Goal: Task Accomplishment & Management: Manage account settings

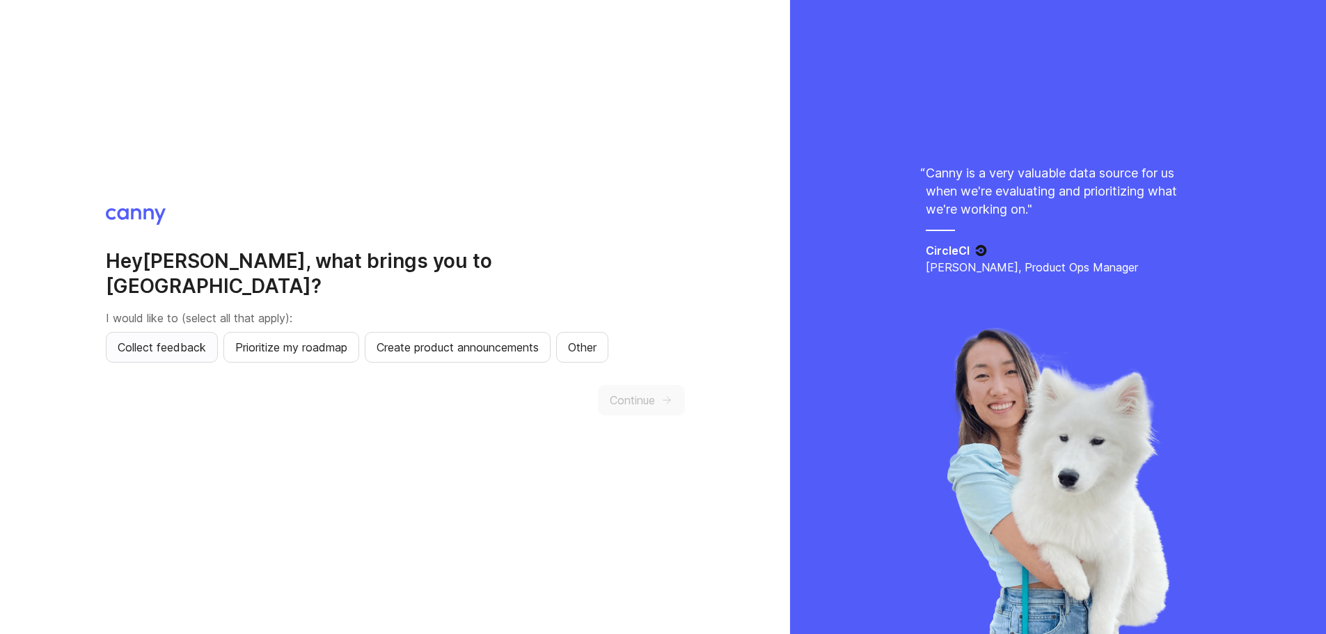
click at [188, 340] on span "Collect feedback" at bounding box center [162, 347] width 88 height 17
click at [303, 339] on span "Prioritize my roadmap" at bounding box center [291, 347] width 112 height 17
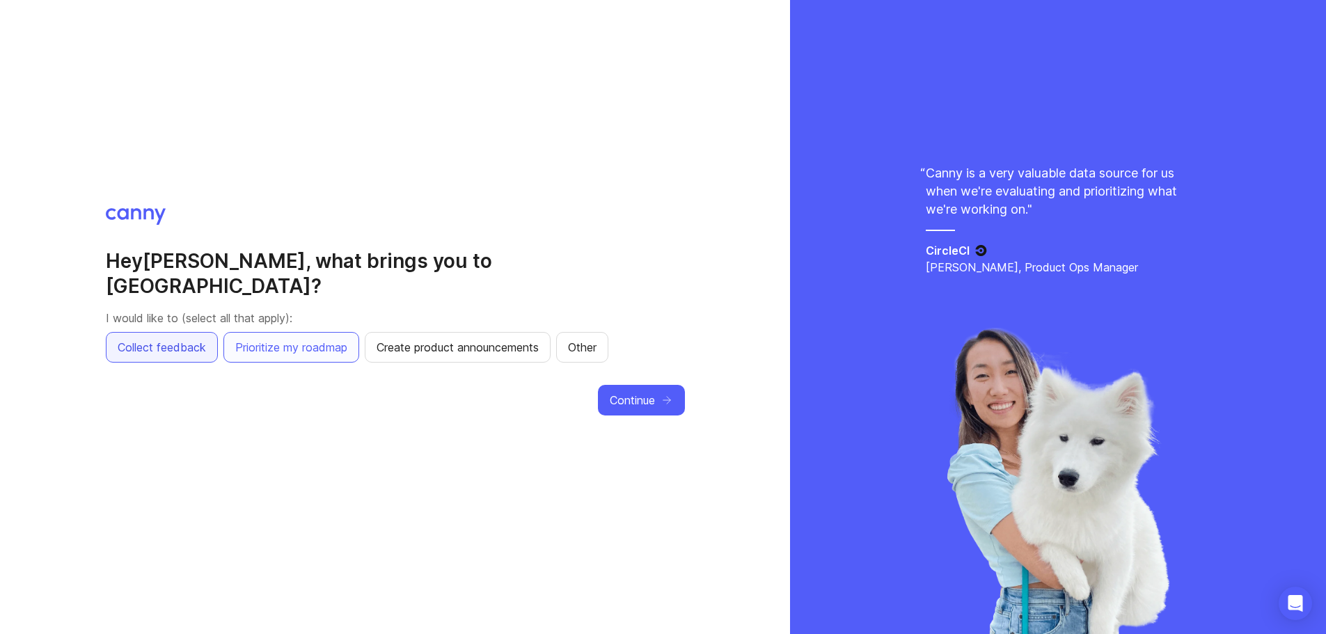
click at [187, 341] on span "Collect feedback" at bounding box center [162, 347] width 88 height 17
click at [630, 392] on span "Continue" at bounding box center [632, 400] width 45 height 17
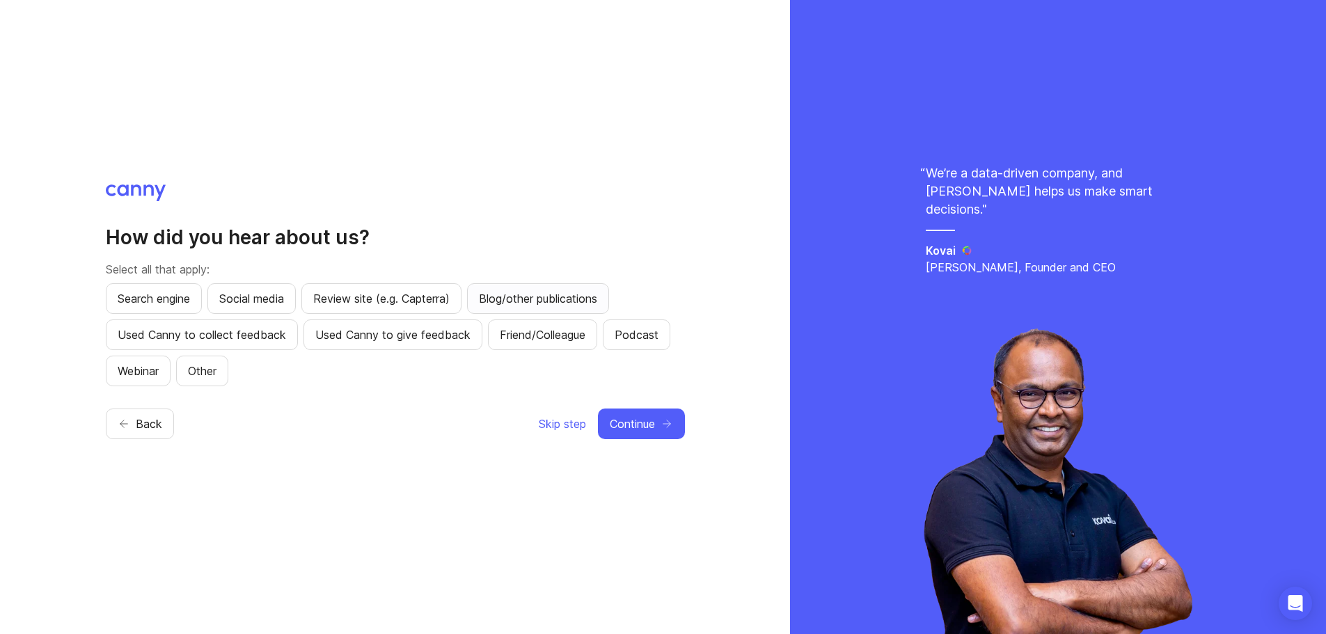
click at [567, 307] on button "Blog/other publications" at bounding box center [538, 298] width 142 height 31
click at [277, 291] on span "Social media" at bounding box center [251, 298] width 65 height 17
click at [668, 425] on icon "button" at bounding box center [667, 424] width 13 height 13
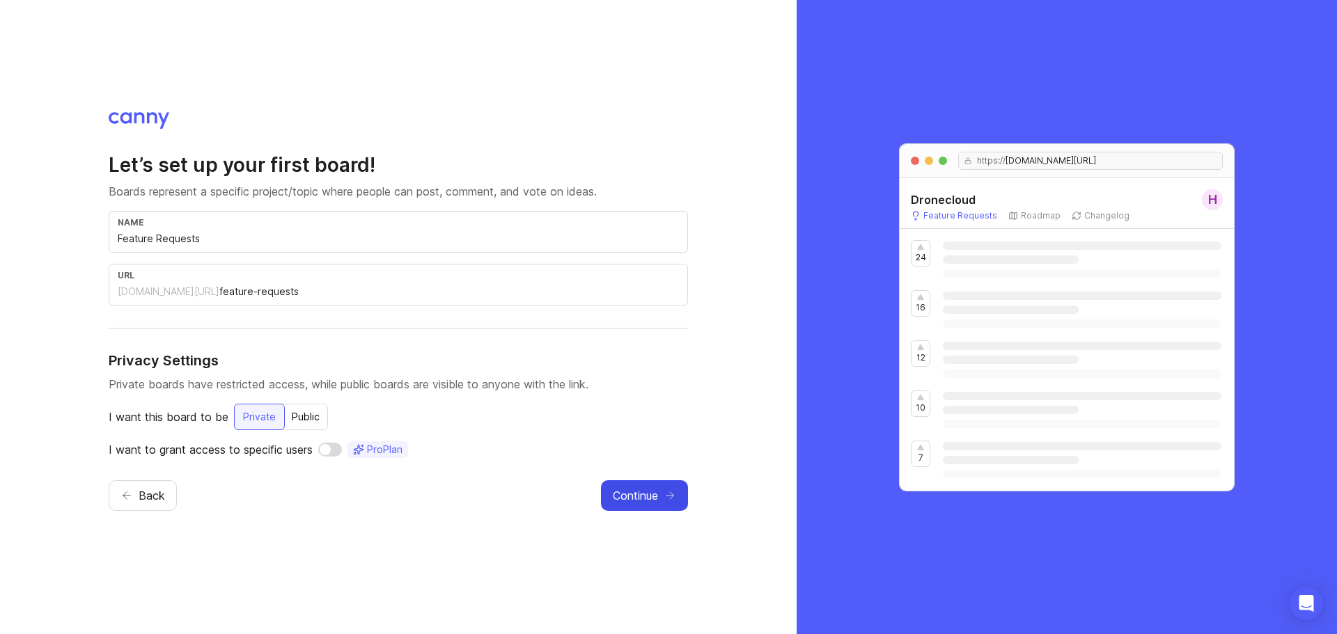
click at [640, 496] on span "Continue" at bounding box center [635, 495] width 45 height 17
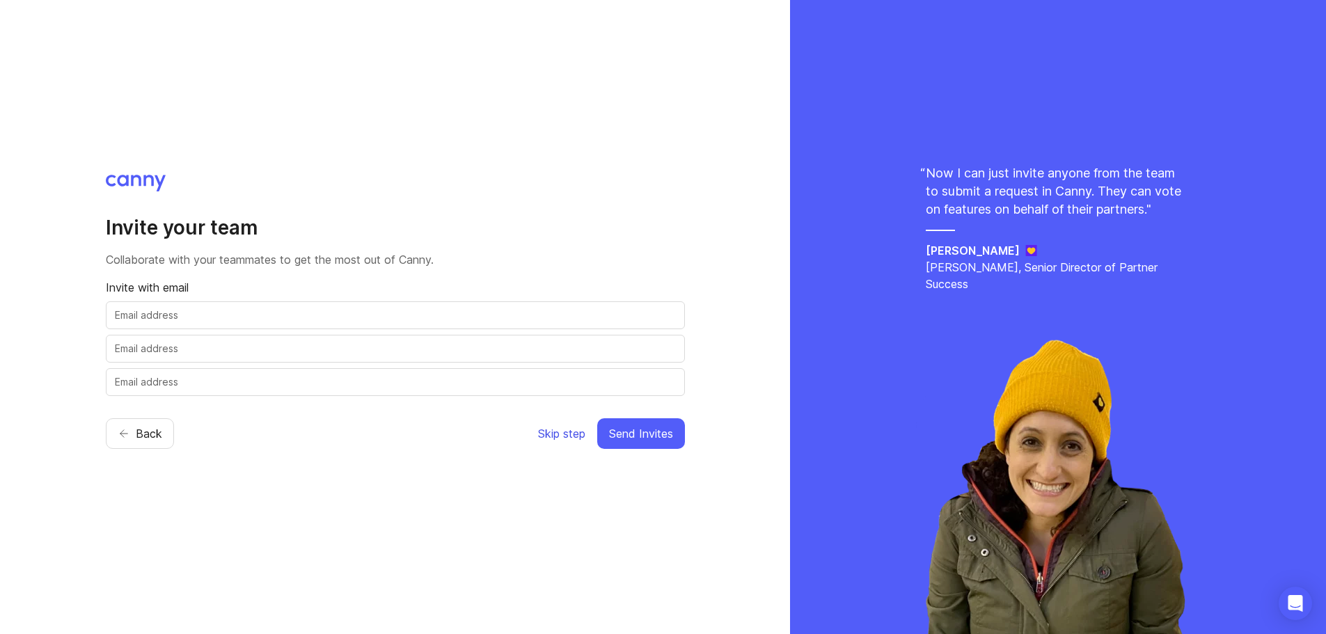
click at [551, 436] on span "Skip step" at bounding box center [561, 433] width 47 height 17
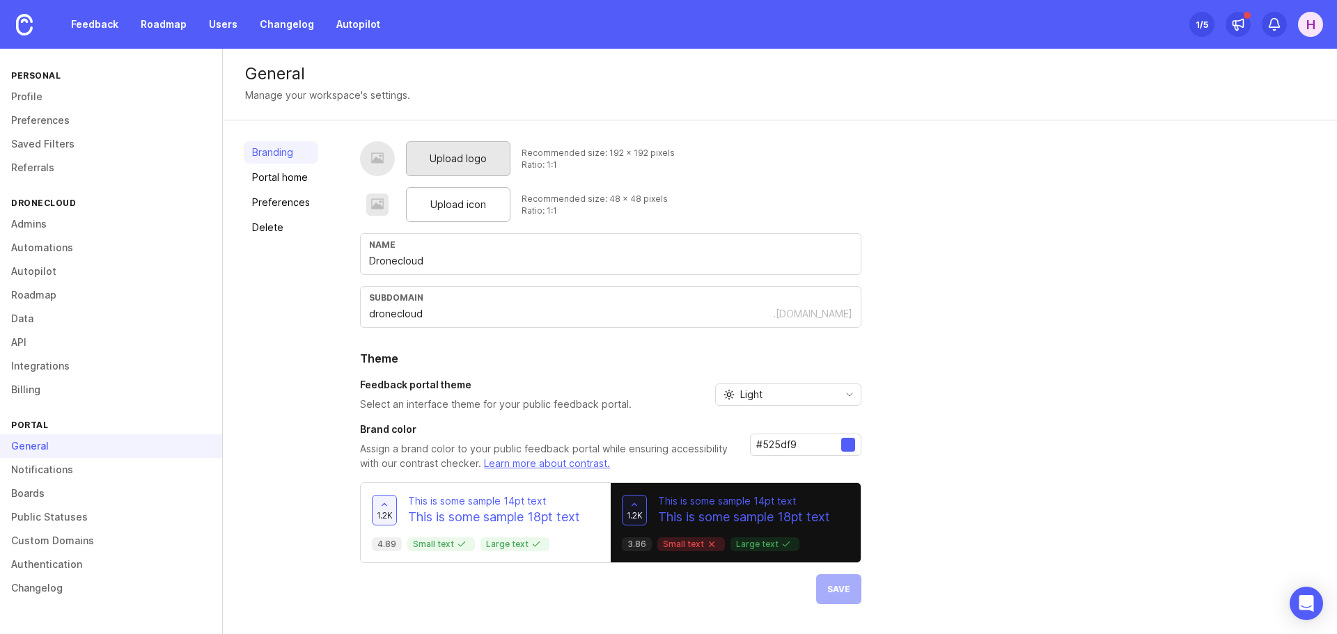
click at [432, 152] on span "Upload logo" at bounding box center [458, 158] width 57 height 15
click at [446, 155] on span "Upload logo" at bounding box center [458, 158] width 57 height 15
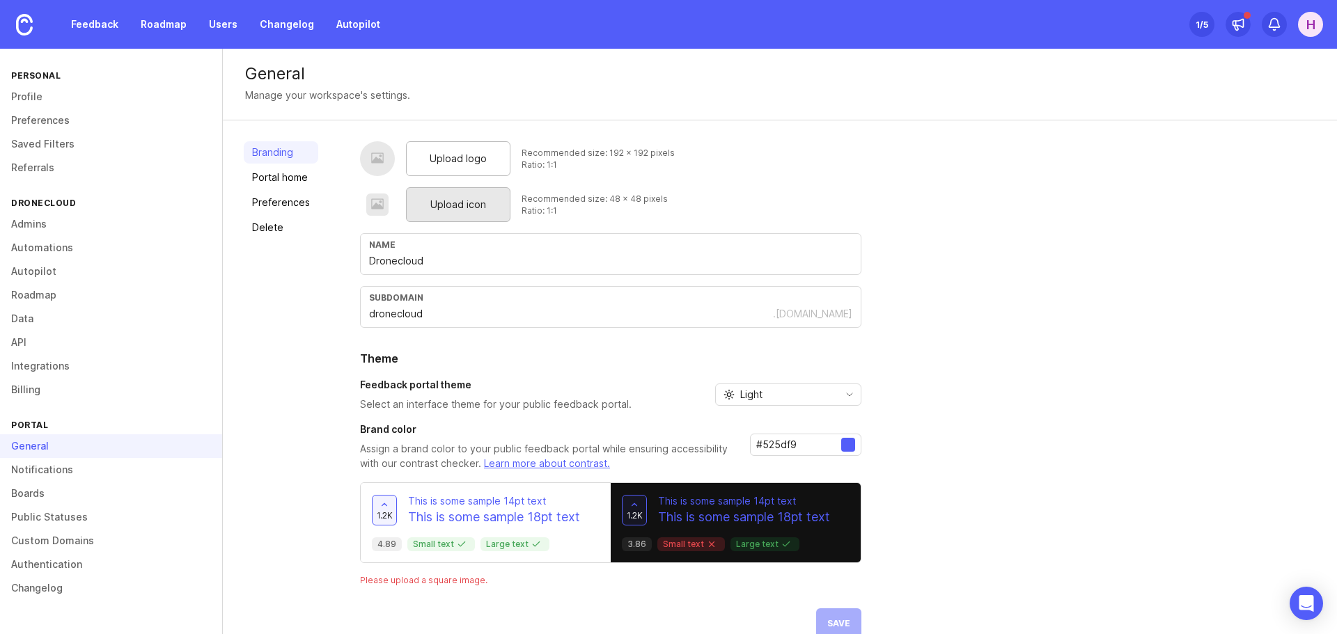
click at [471, 207] on span "Upload icon" at bounding box center [458, 204] width 56 height 15
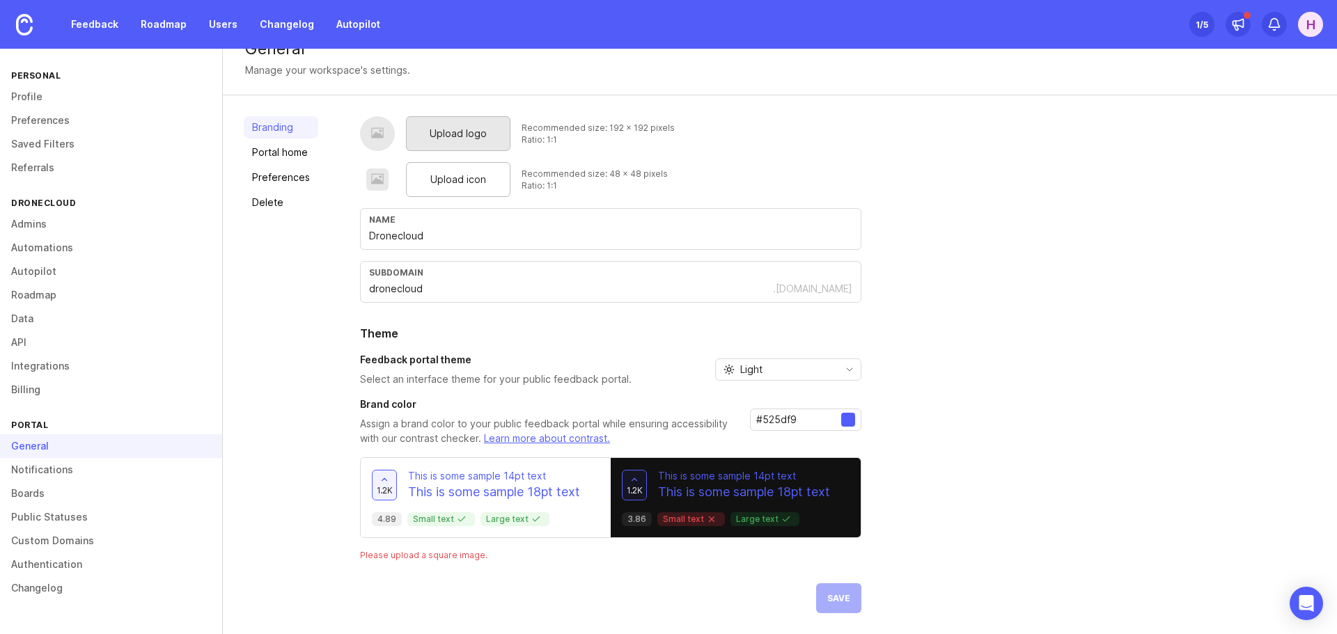
click at [462, 135] on span "Upload logo" at bounding box center [458, 133] width 57 height 15
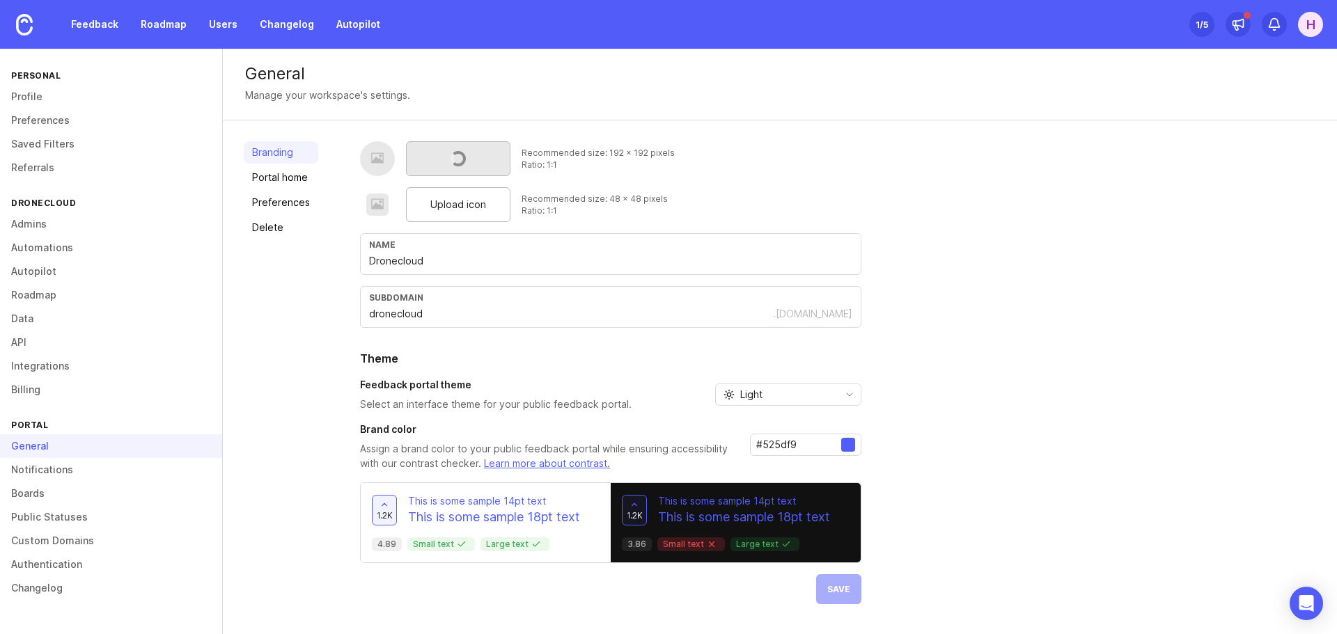
scroll to position [0, 0]
click at [473, 208] on span "Upload icon" at bounding box center [458, 204] width 56 height 15
click at [842, 597] on button "Save" at bounding box center [838, 589] width 45 height 30
click at [30, 22] on img at bounding box center [24, 25] width 17 height 22
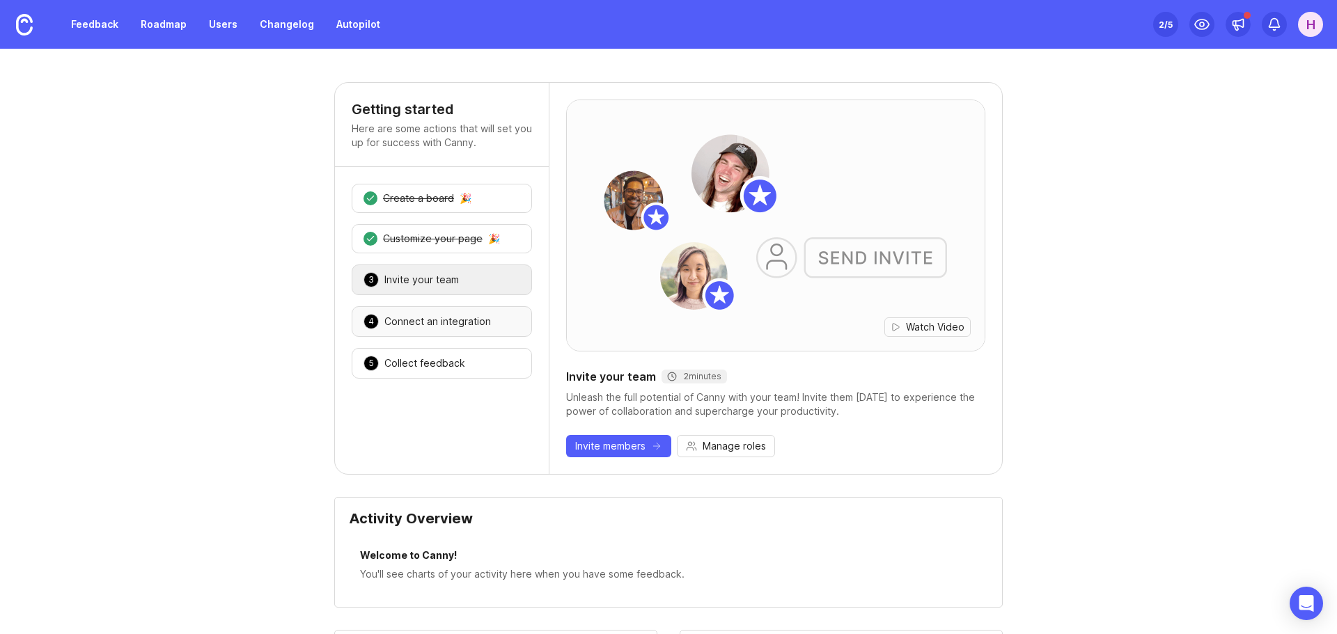
click at [397, 326] on div "Connect an integration" at bounding box center [437, 322] width 107 height 14
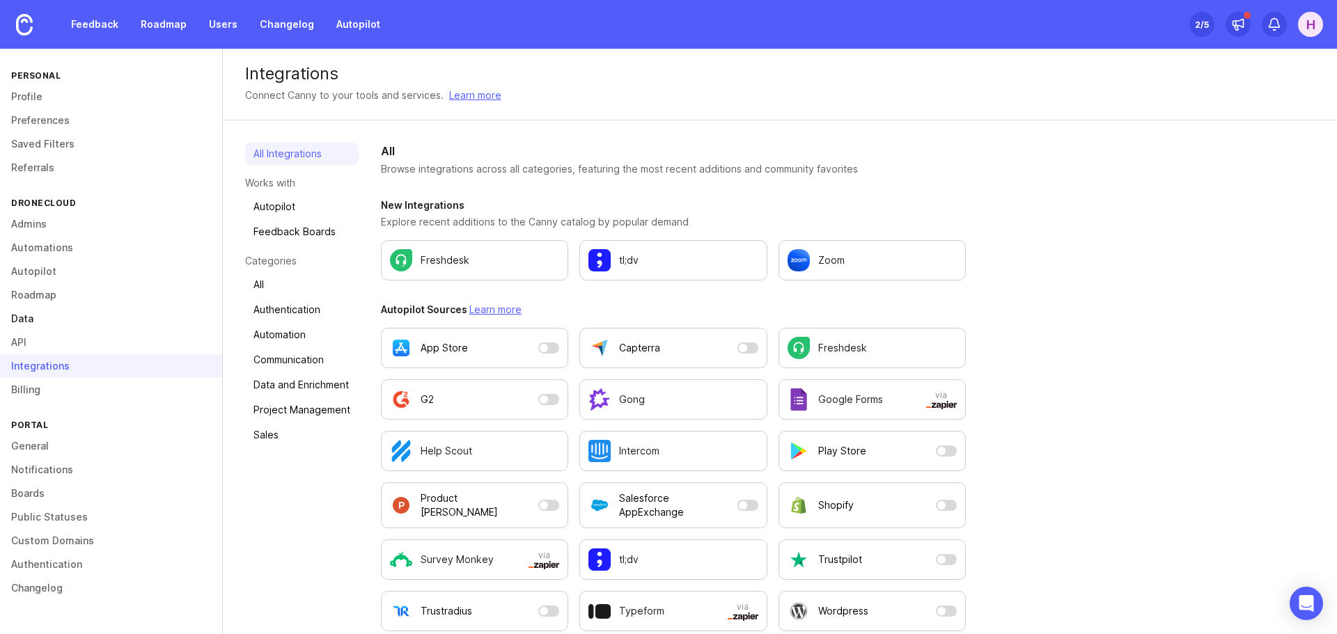
click at [26, 316] on link "Data" at bounding box center [111, 319] width 222 height 24
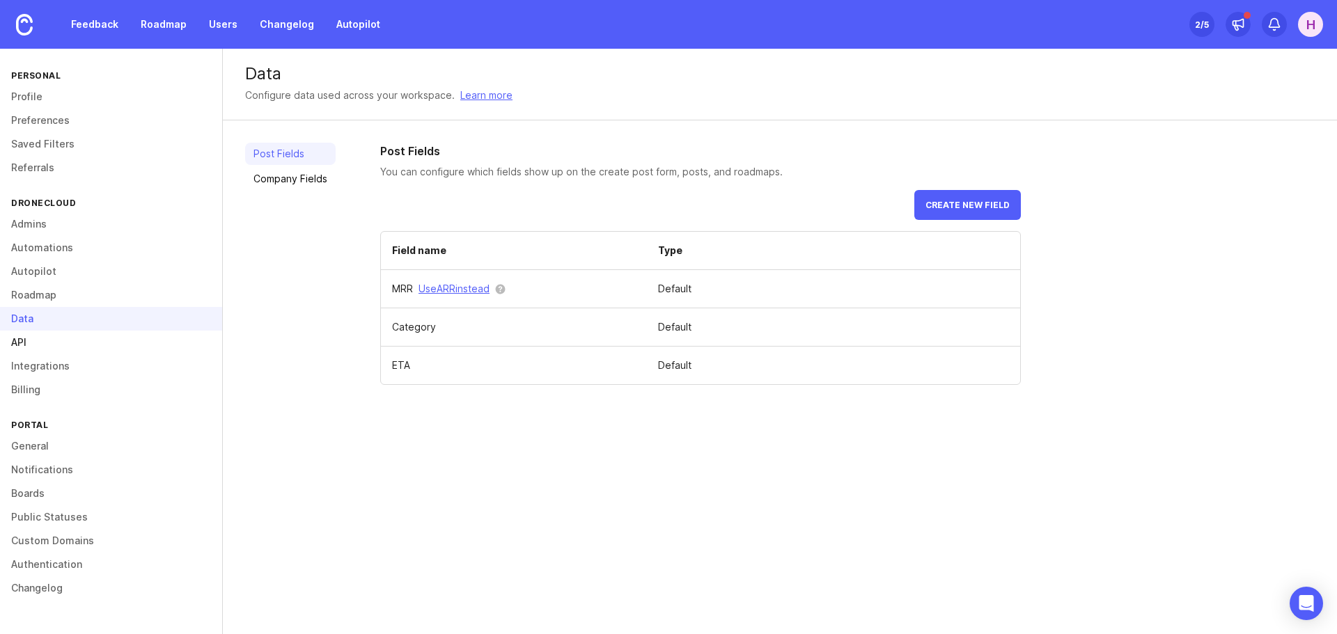
click at [22, 339] on link "API" at bounding box center [111, 343] width 222 height 24
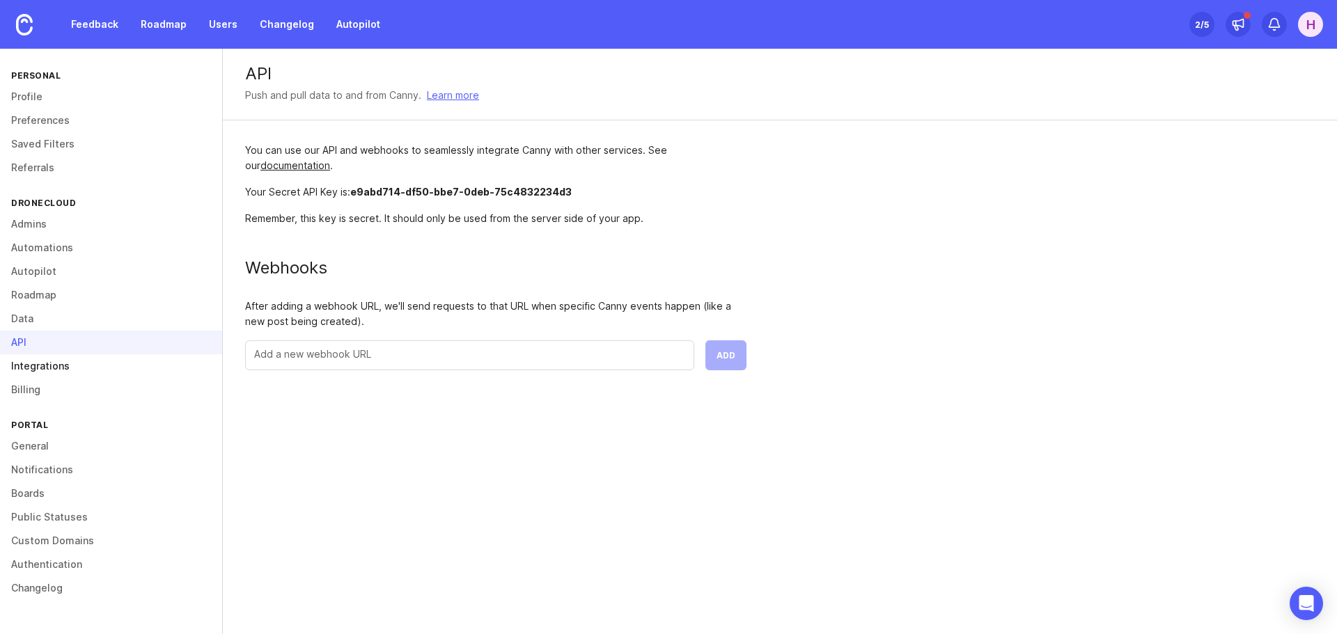
click at [27, 359] on link "Integrations" at bounding box center [111, 366] width 222 height 24
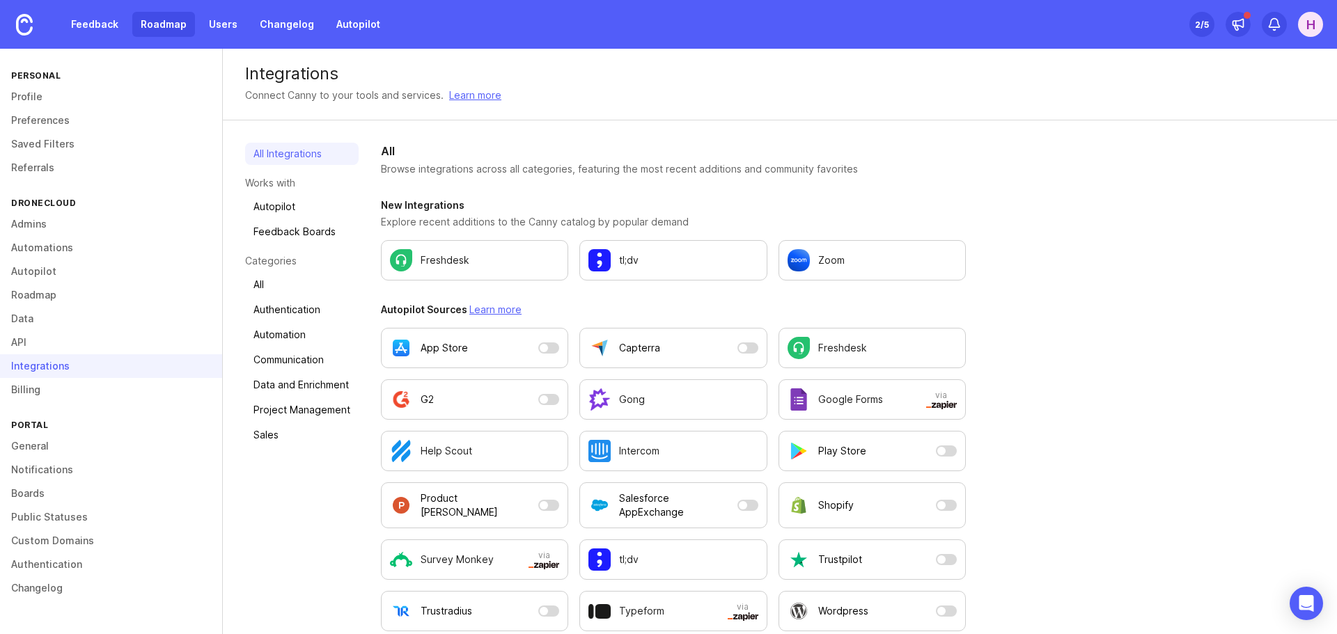
click at [170, 26] on link "Roadmap" at bounding box center [163, 24] width 63 height 25
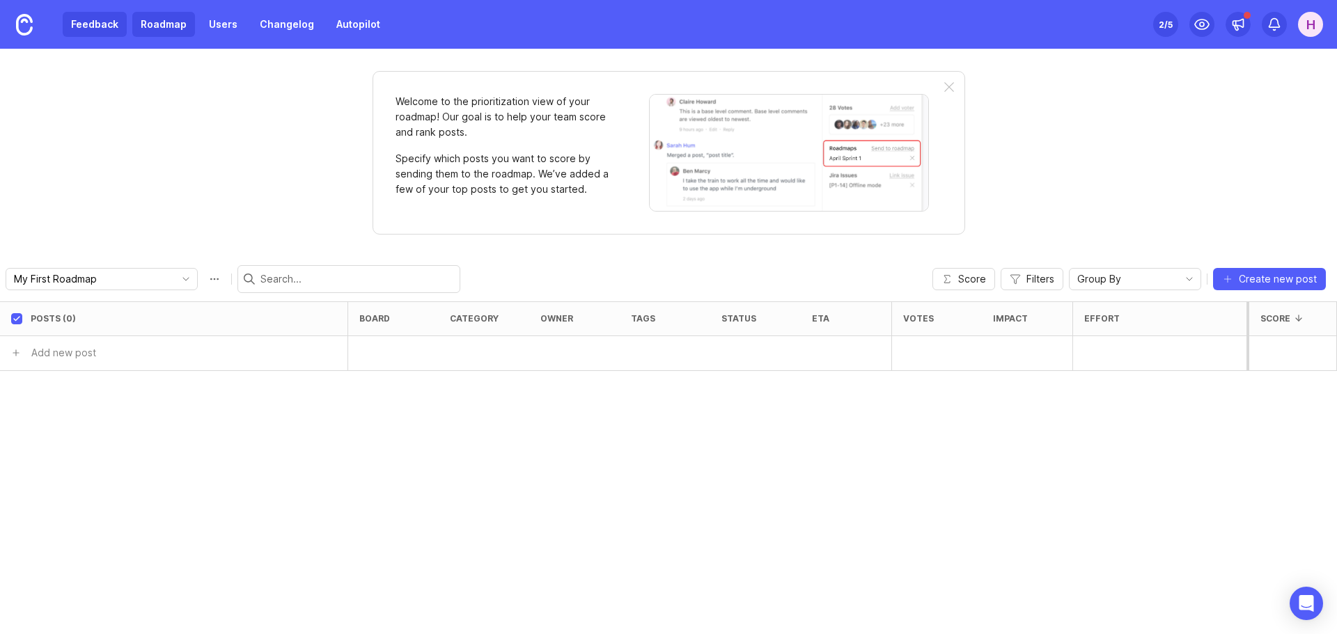
click at [105, 29] on link "Feedback" at bounding box center [95, 24] width 64 height 25
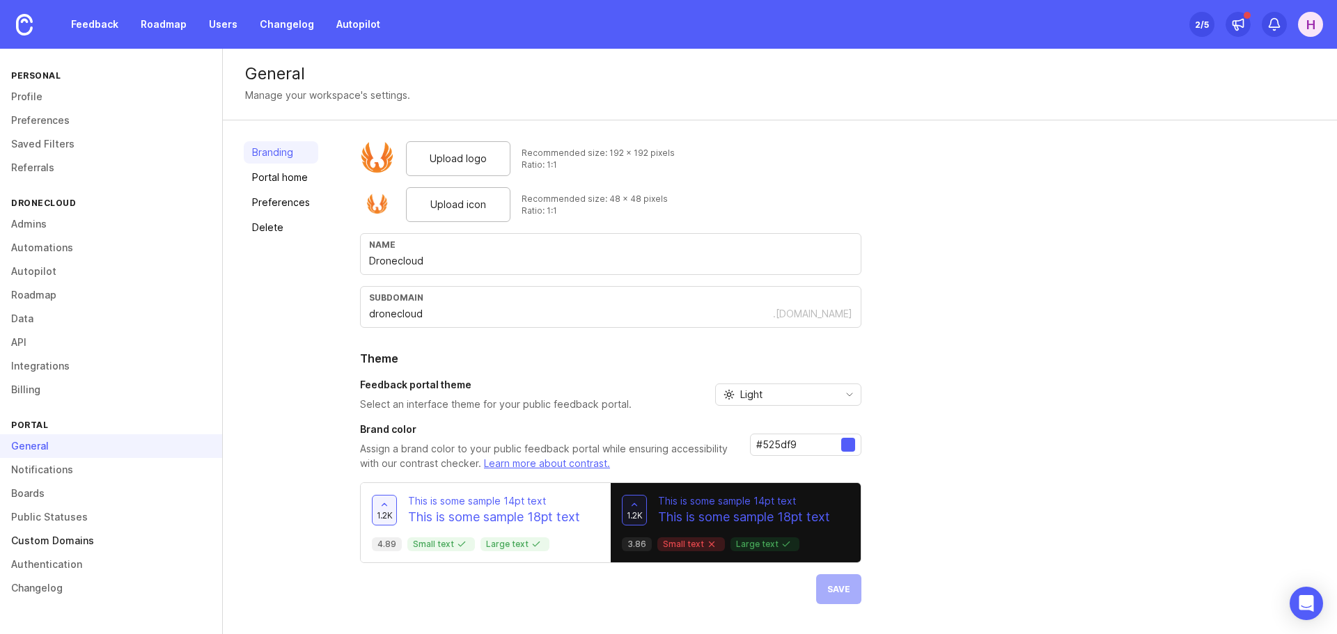
click at [29, 539] on link "Custom Domains" at bounding box center [111, 541] width 222 height 24
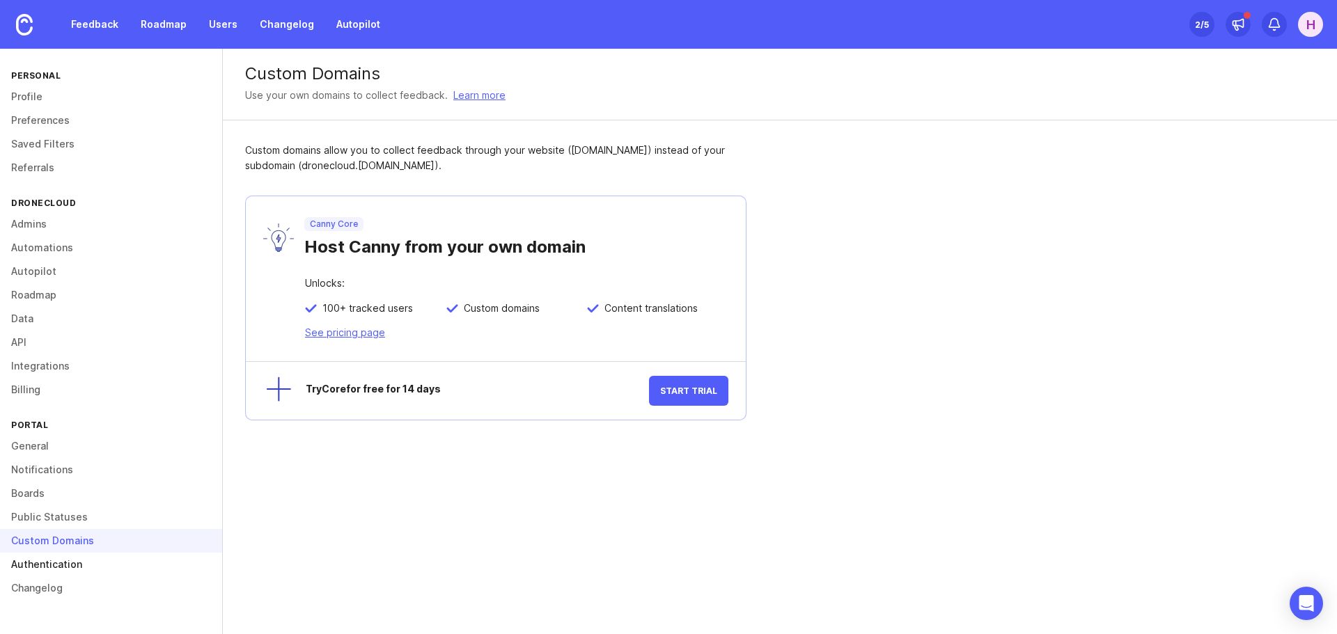
click at [29, 560] on link "Authentication" at bounding box center [111, 565] width 222 height 24
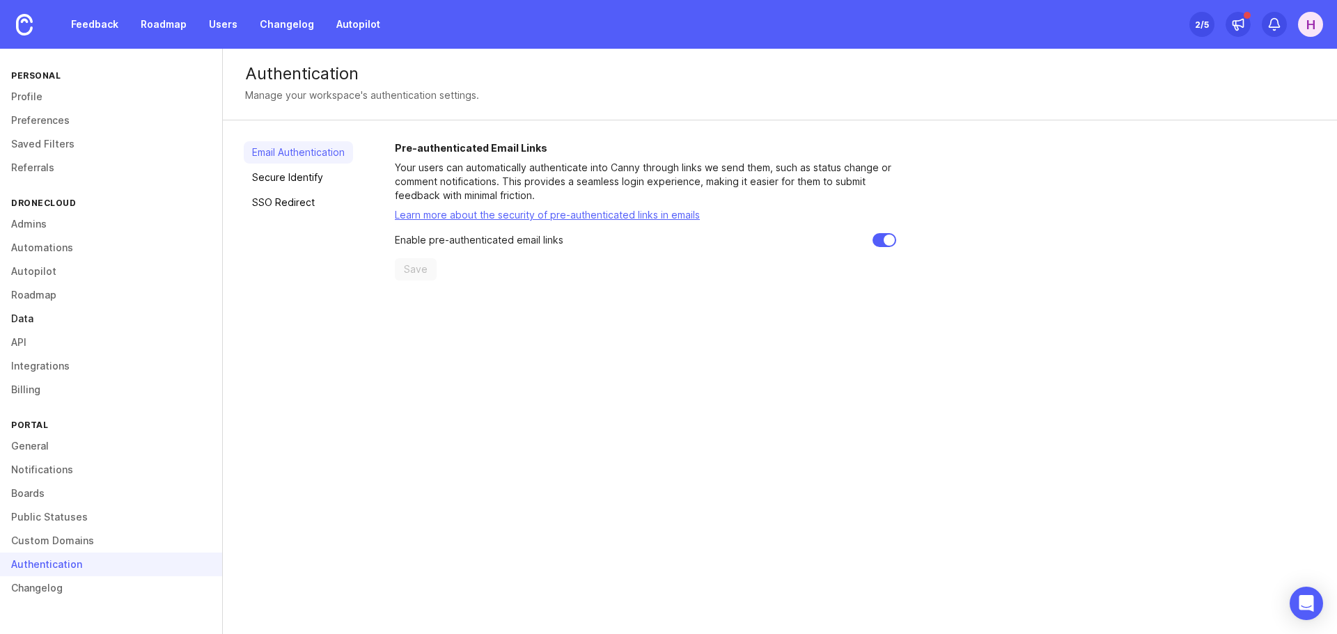
click at [22, 324] on link "Data" at bounding box center [111, 319] width 222 height 24
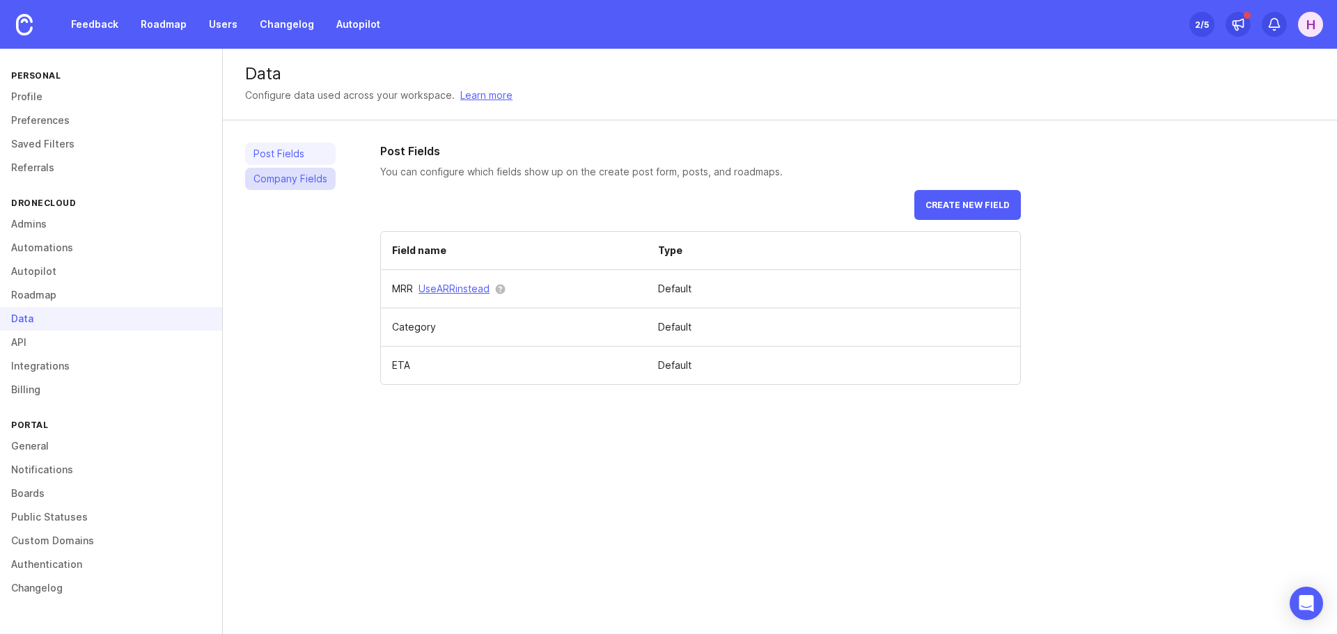
click at [276, 175] on link "Company Fields" at bounding box center [290, 179] width 90 height 22
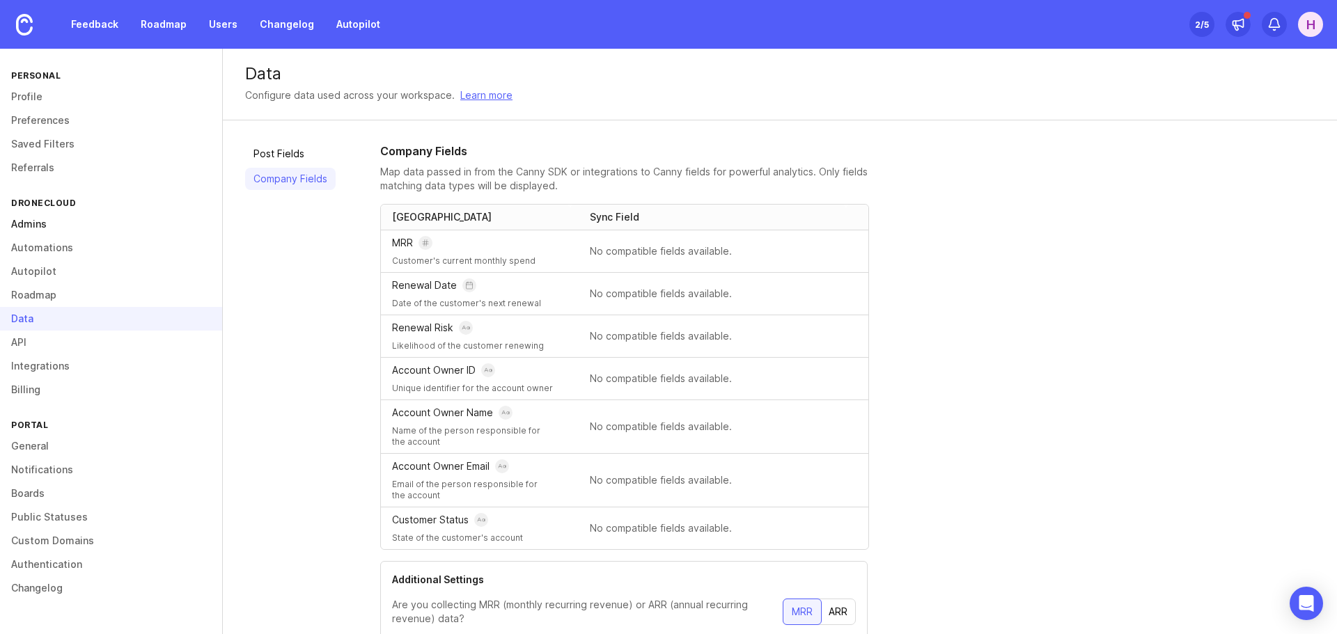
click at [42, 213] on link "Admins" at bounding box center [111, 224] width 222 height 24
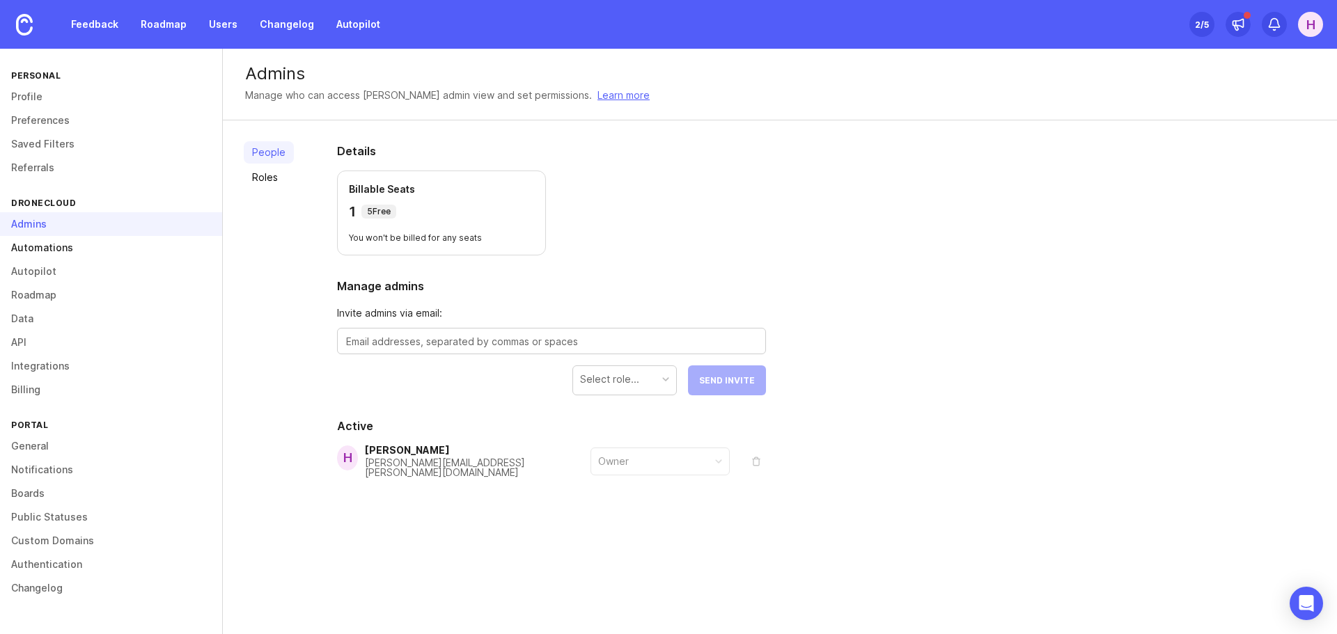
click at [44, 243] on link "Automations" at bounding box center [111, 248] width 222 height 24
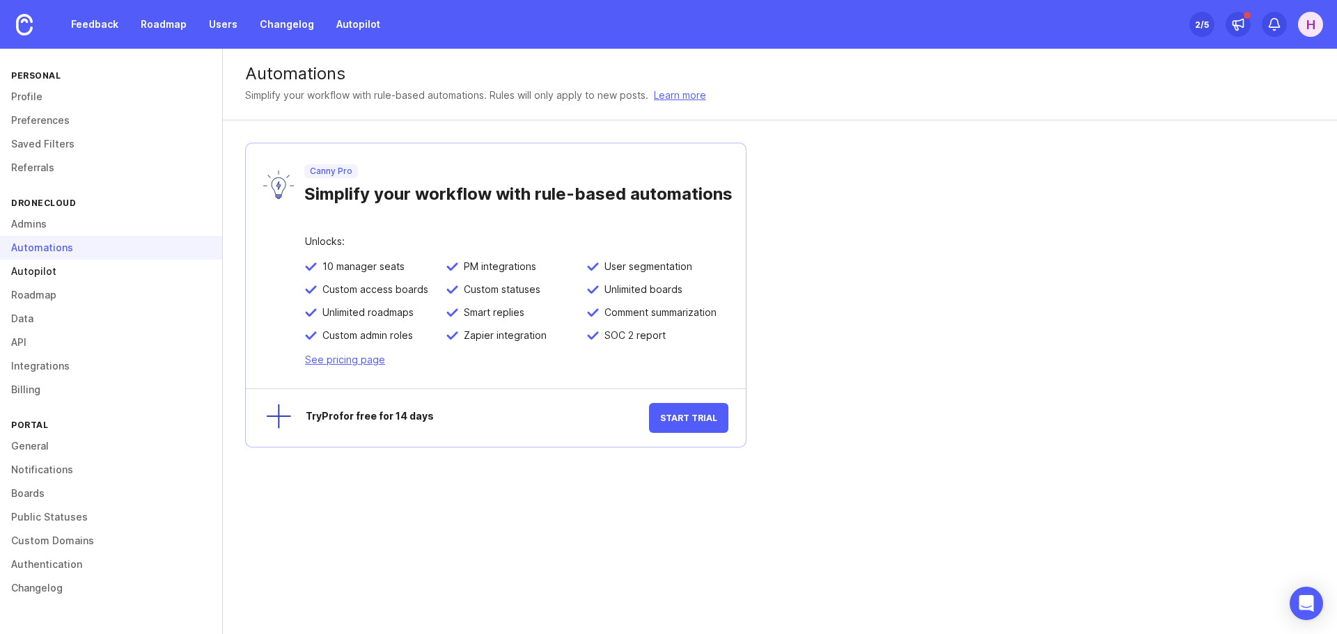
click at [45, 271] on link "Autopilot" at bounding box center [111, 272] width 222 height 24
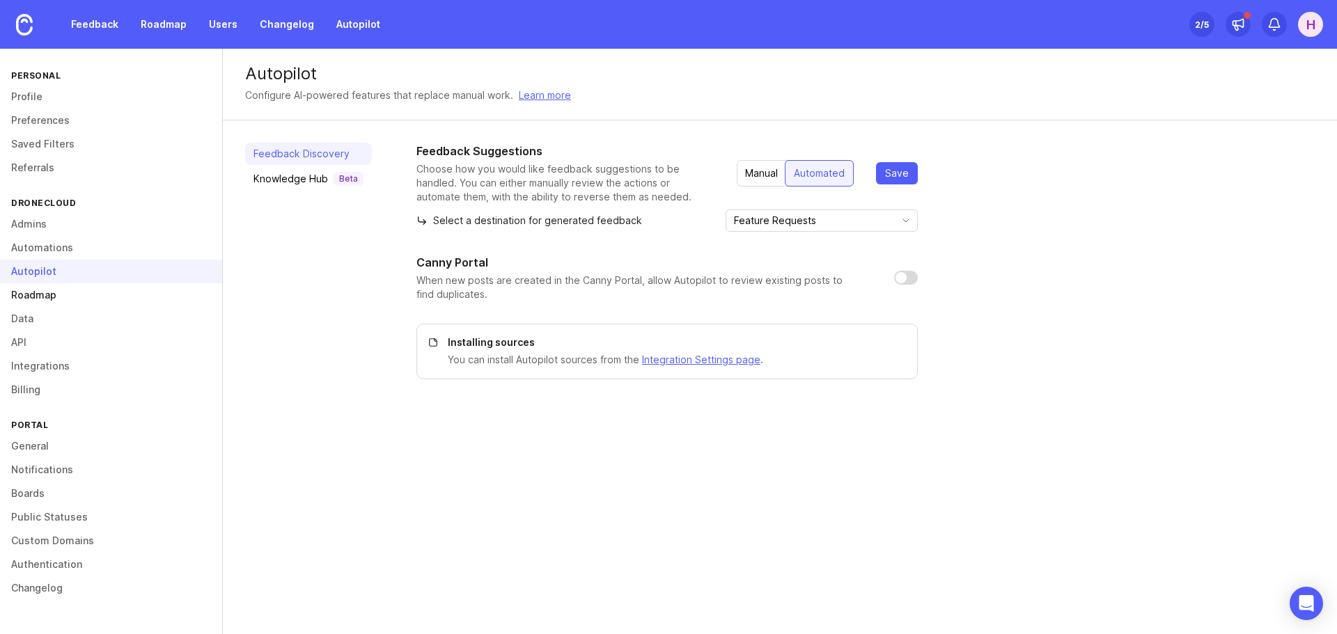
click at [36, 301] on link "Roadmap" at bounding box center [111, 295] width 222 height 24
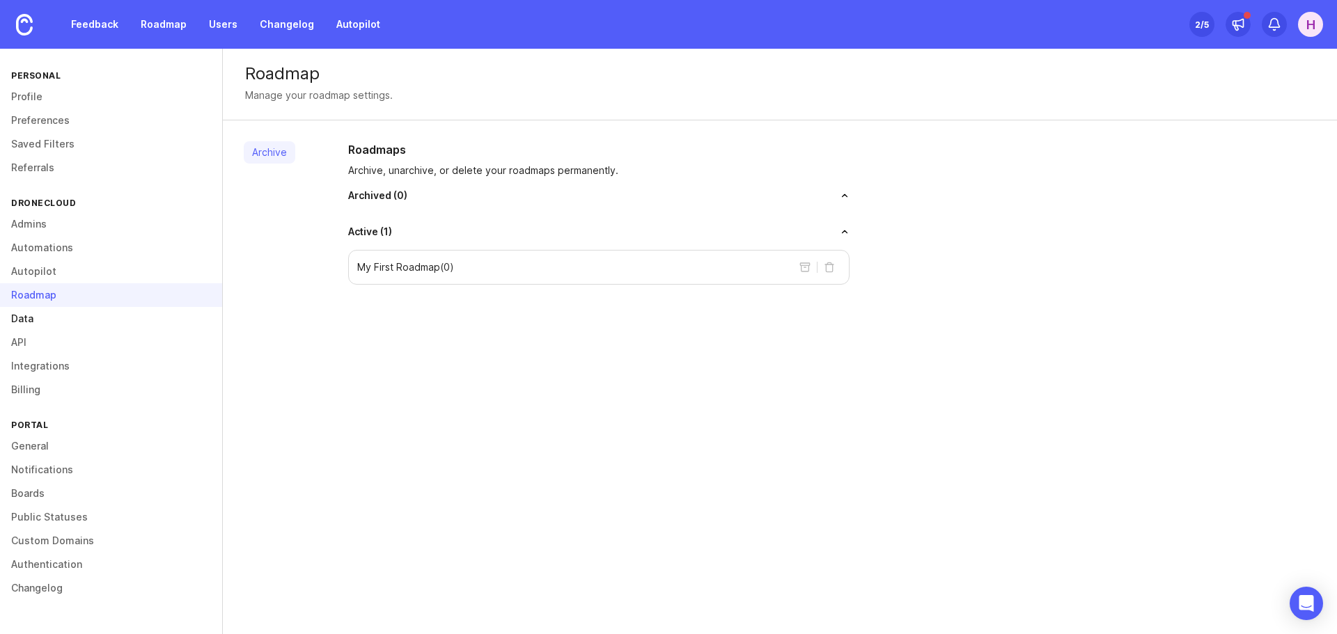
click at [25, 321] on link "Data" at bounding box center [111, 319] width 222 height 24
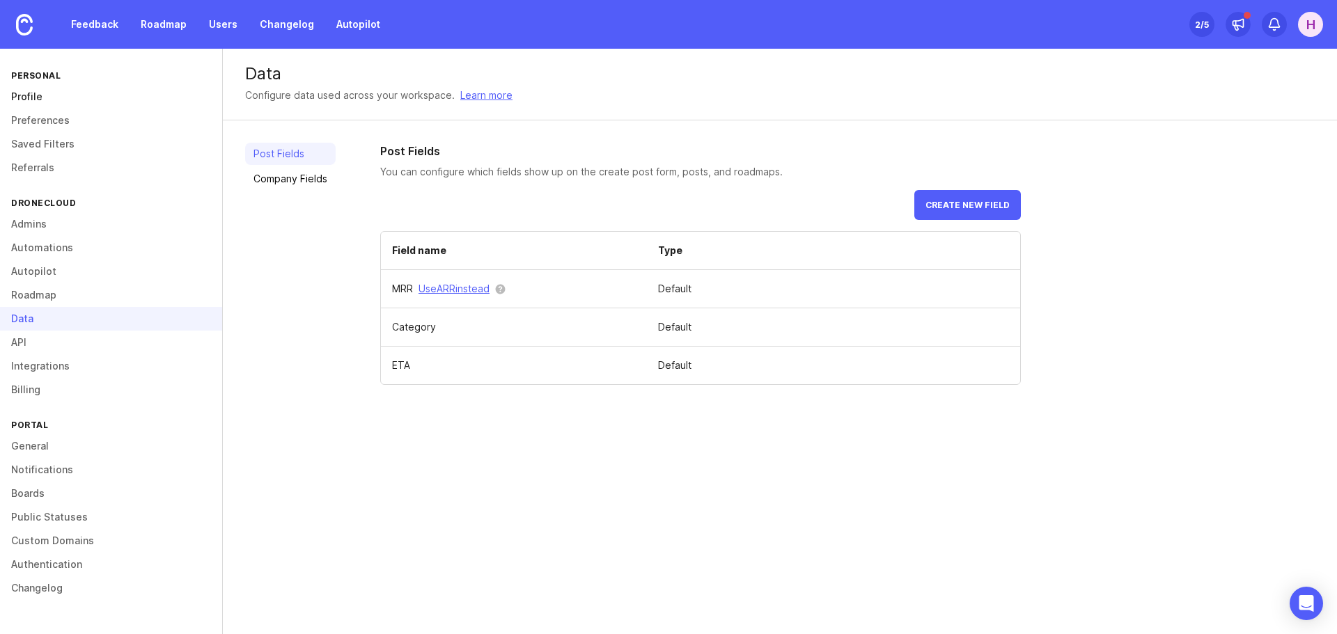
click at [35, 97] on link "Profile" at bounding box center [111, 97] width 222 height 24
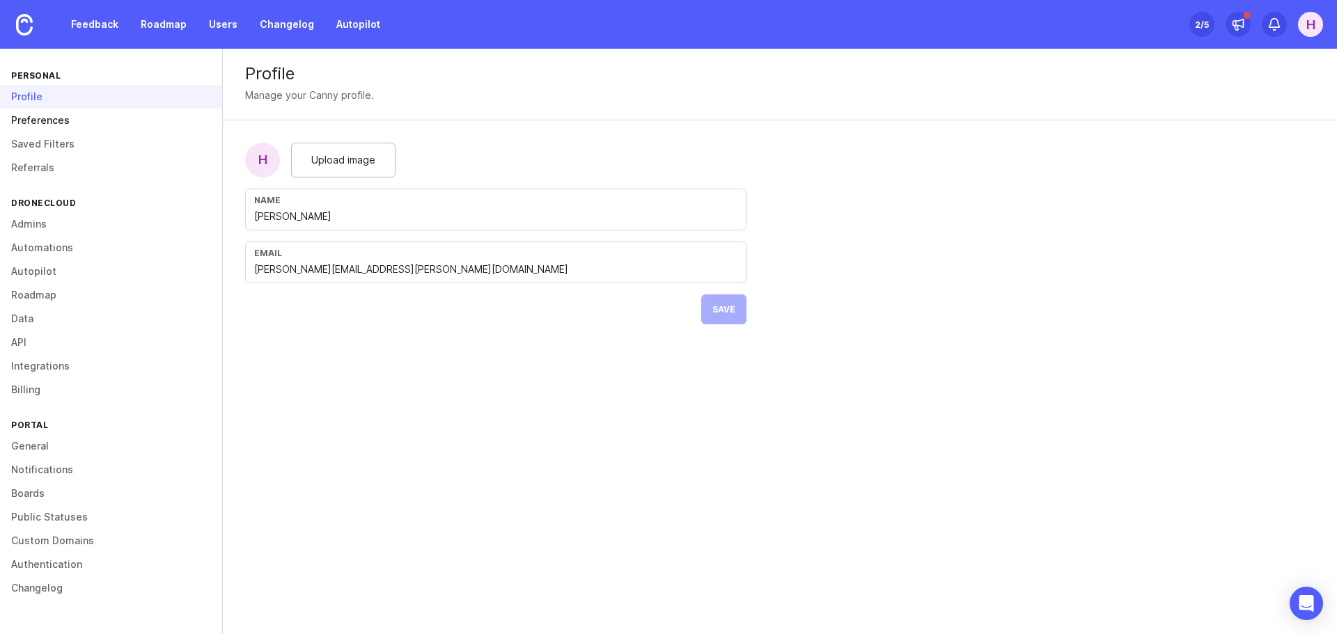
click at [38, 114] on link "Preferences" at bounding box center [111, 121] width 222 height 24
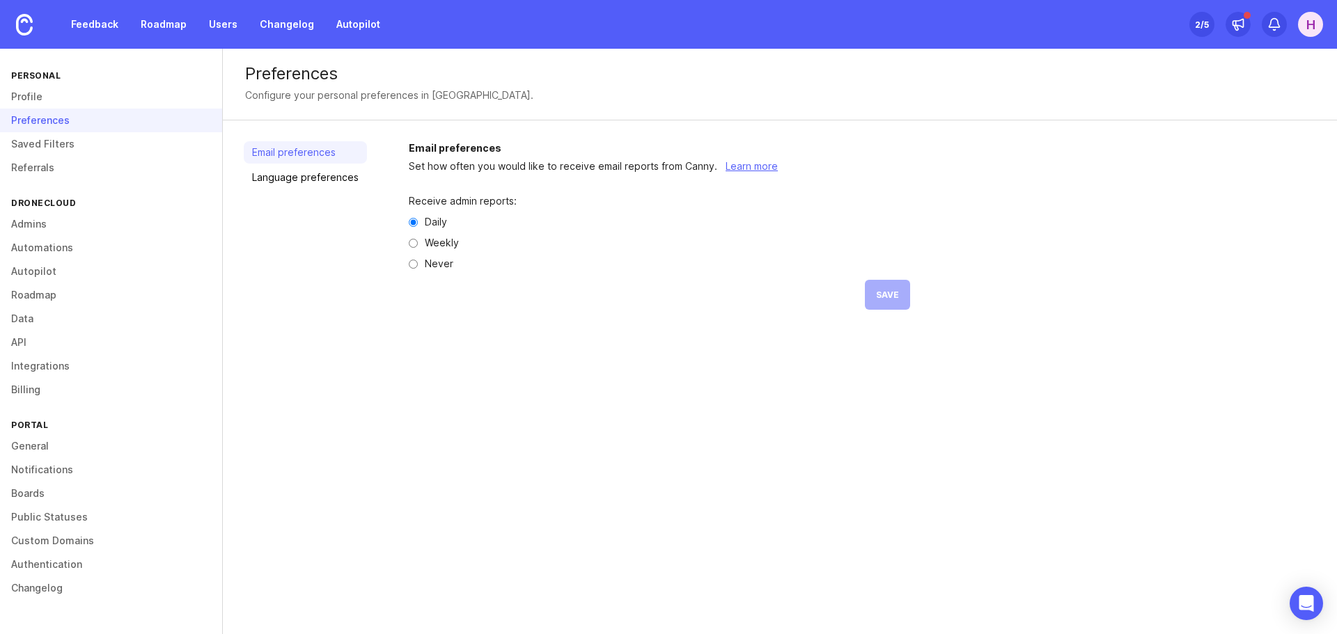
click at [416, 244] on div "Weekly" at bounding box center [659, 243] width 501 height 10
click at [413, 246] on input "Weekly" at bounding box center [413, 243] width 9 height 9
radio input "true"
click at [879, 299] on span "Save" at bounding box center [887, 295] width 23 height 10
click at [40, 136] on link "Saved Filters" at bounding box center [111, 144] width 222 height 24
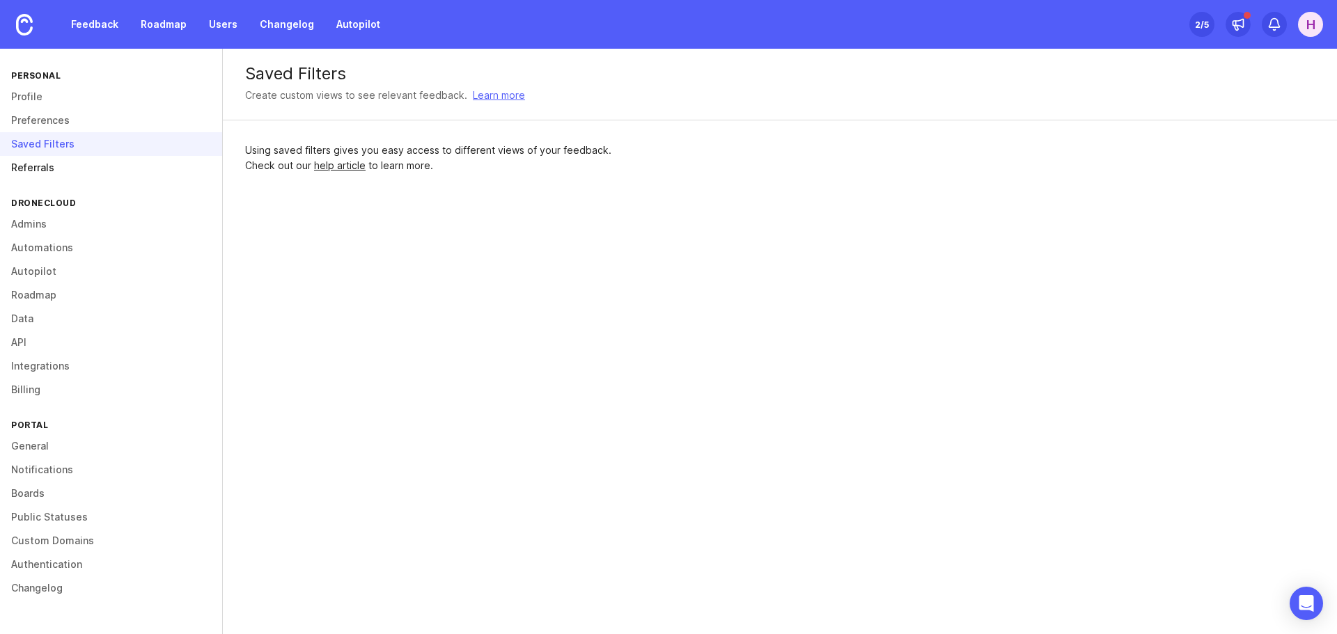
click at [39, 164] on link "Referrals" at bounding box center [111, 168] width 222 height 24
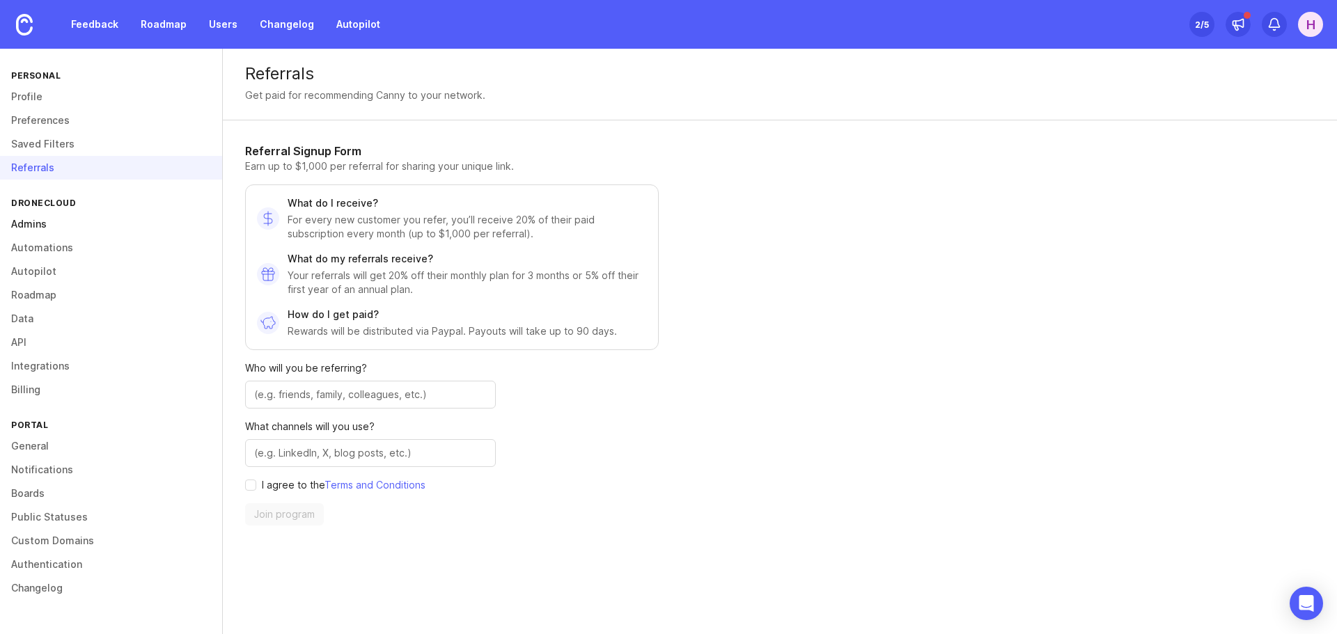
click at [31, 223] on link "Admins" at bounding box center [111, 224] width 222 height 24
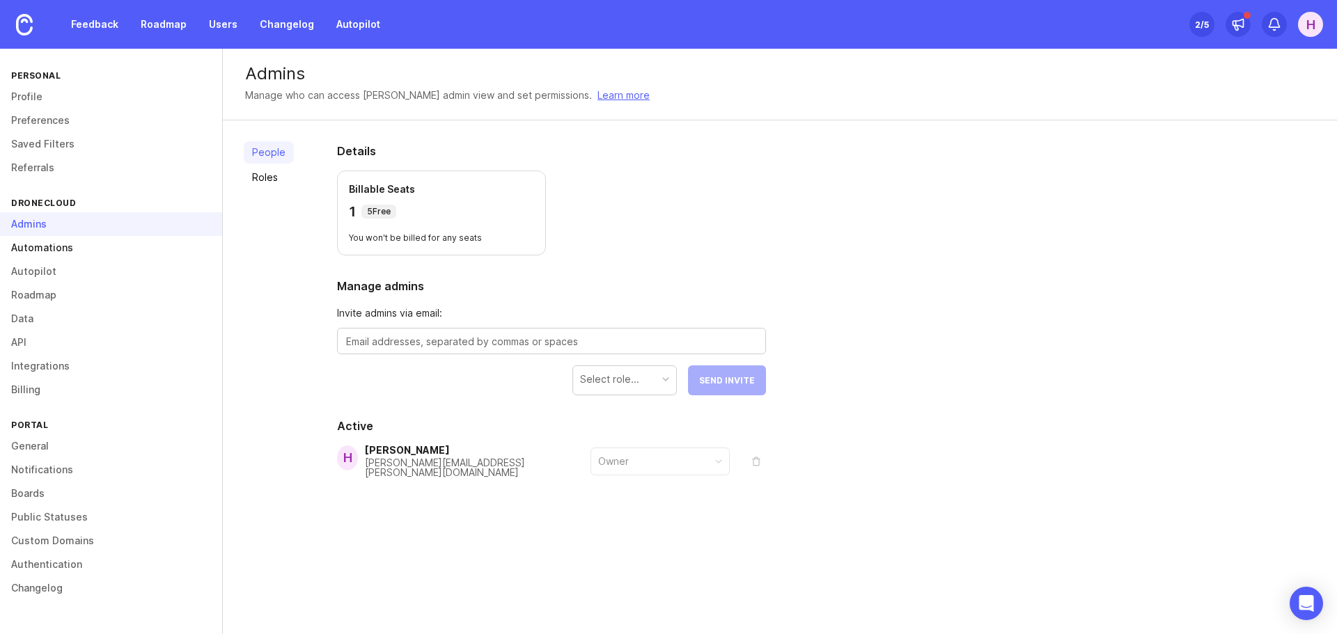
click at [30, 249] on link "Automations" at bounding box center [111, 248] width 222 height 24
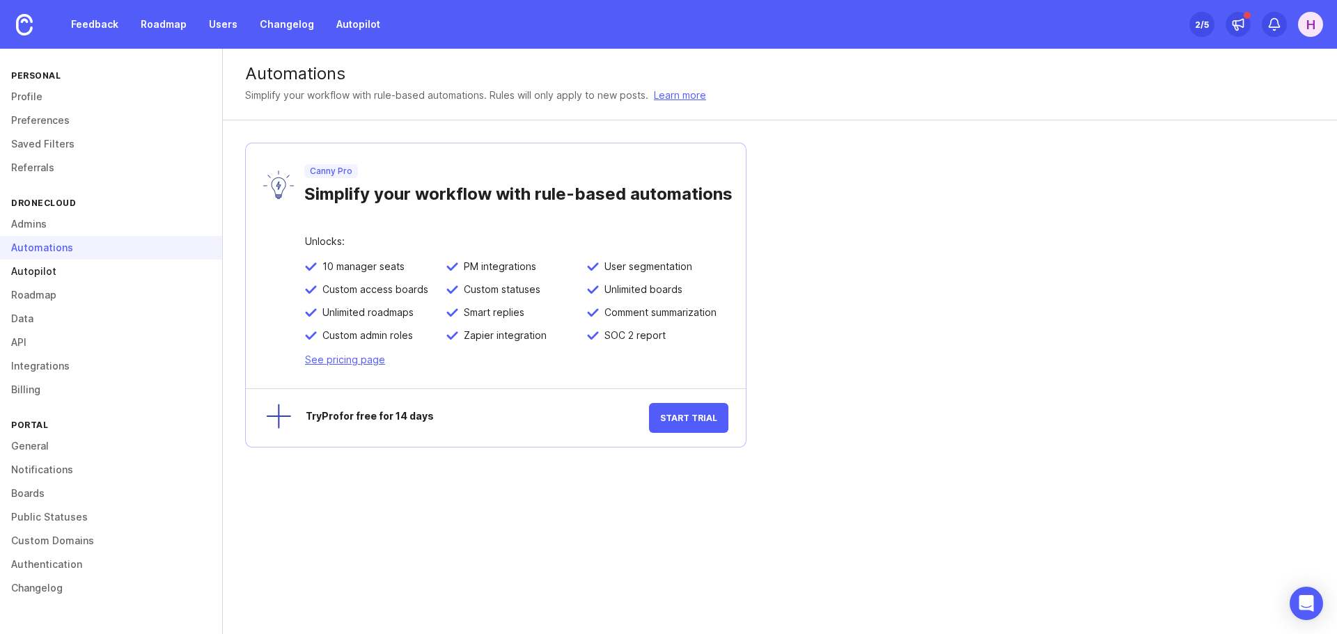
click at [30, 275] on link "Autopilot" at bounding box center [111, 272] width 222 height 24
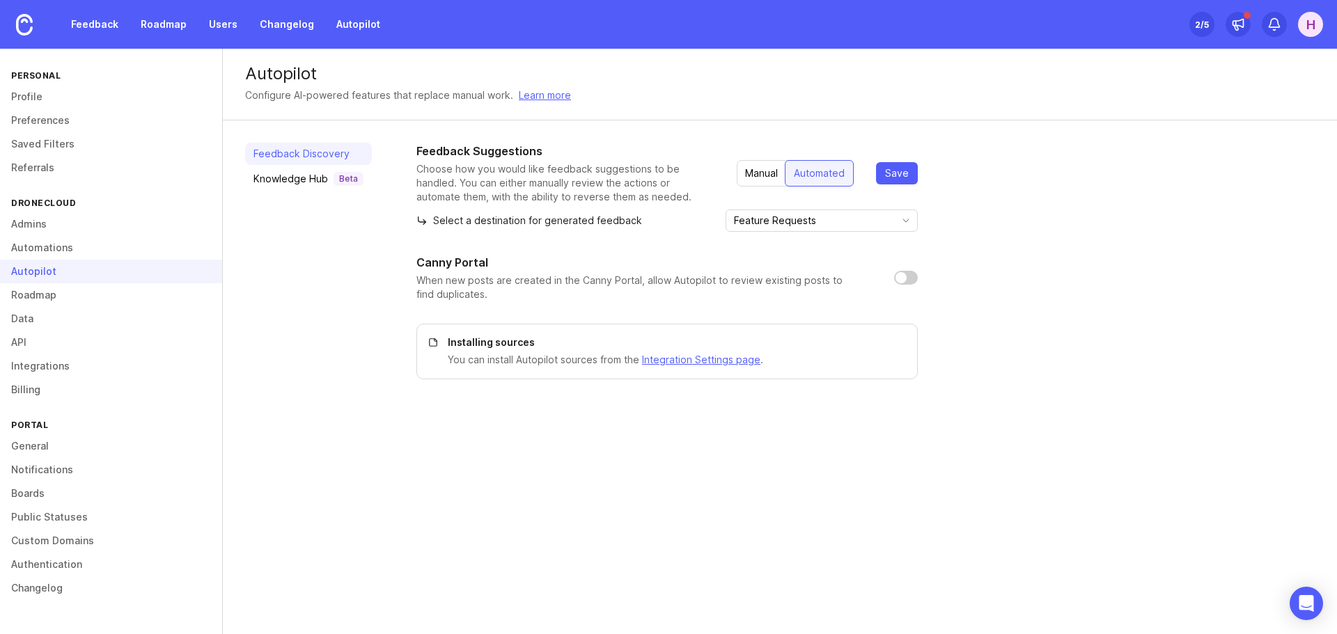
click at [898, 278] on input "checkbox" at bounding box center [906, 278] width 24 height 14
checkbox input "true"
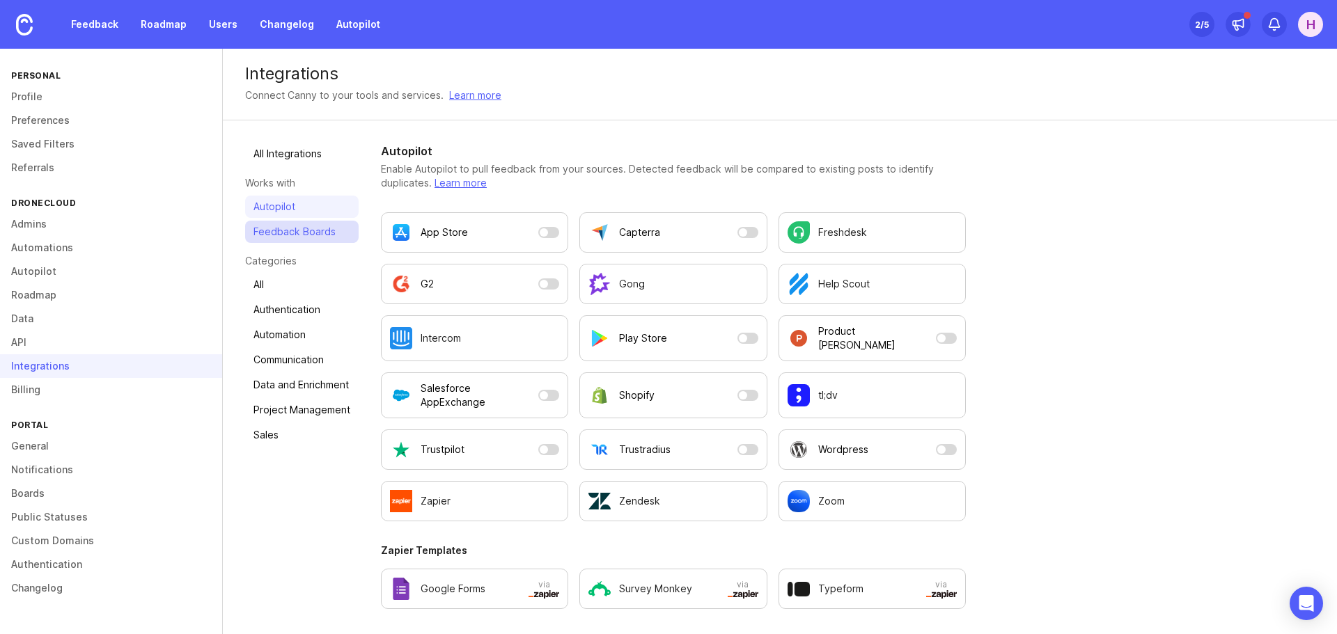
click at [291, 236] on link "Feedback Boards" at bounding box center [301, 232] width 113 height 22
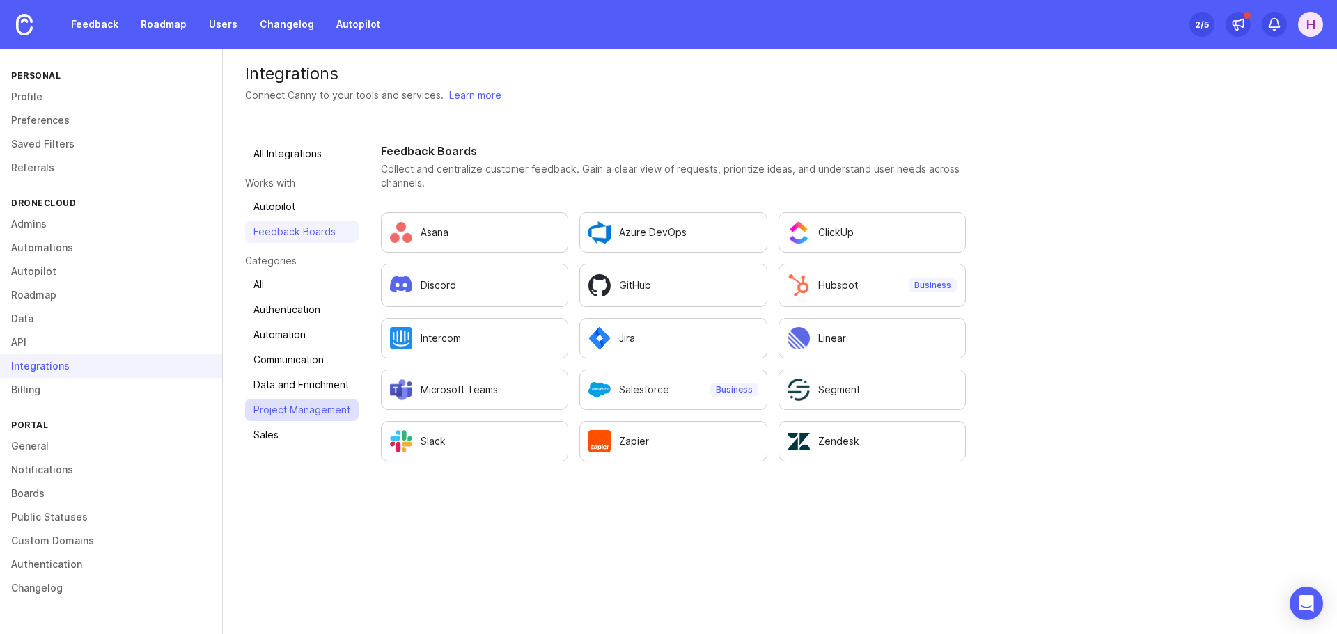
click at [287, 409] on link "Project Management" at bounding box center [301, 410] width 113 height 22
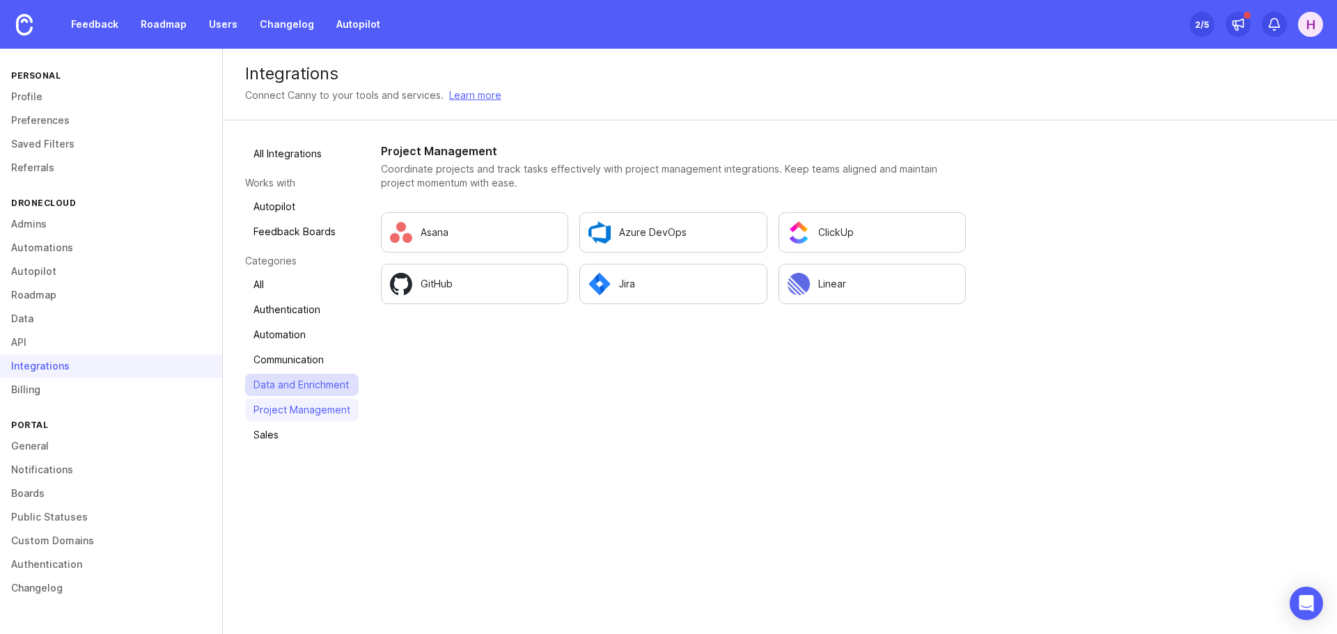
click at [285, 384] on link "Data and Enrichment" at bounding box center [301, 385] width 113 height 22
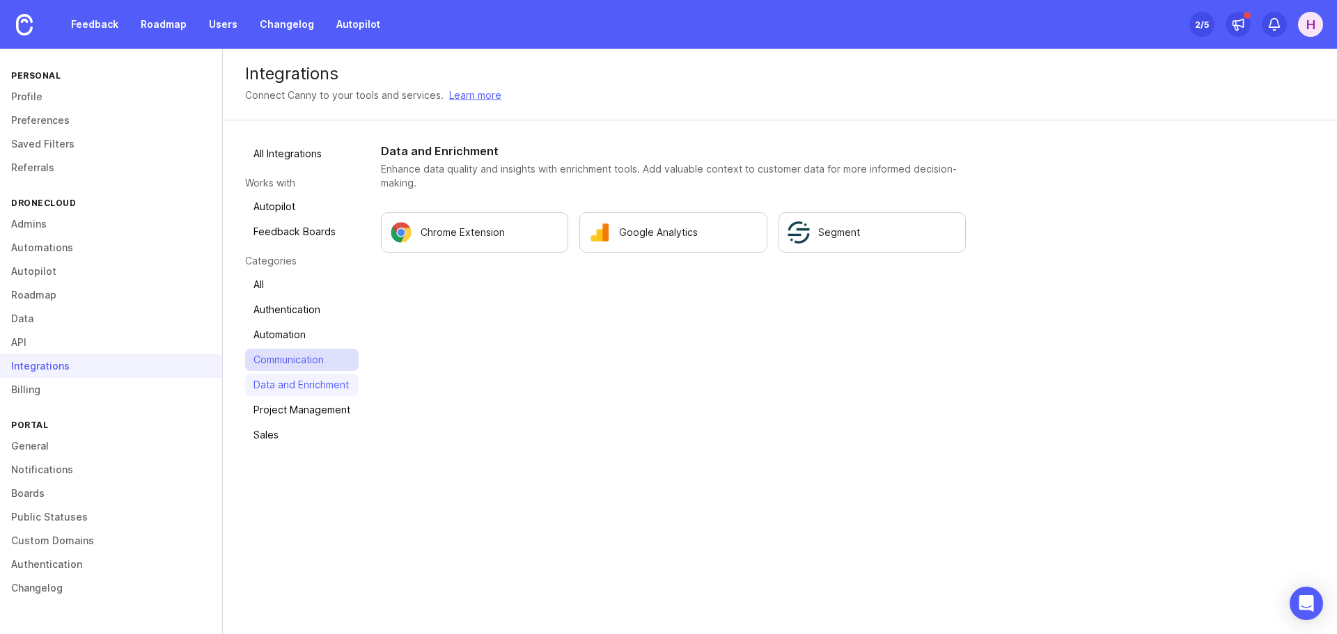
click at [285, 358] on link "Communication" at bounding box center [301, 360] width 113 height 22
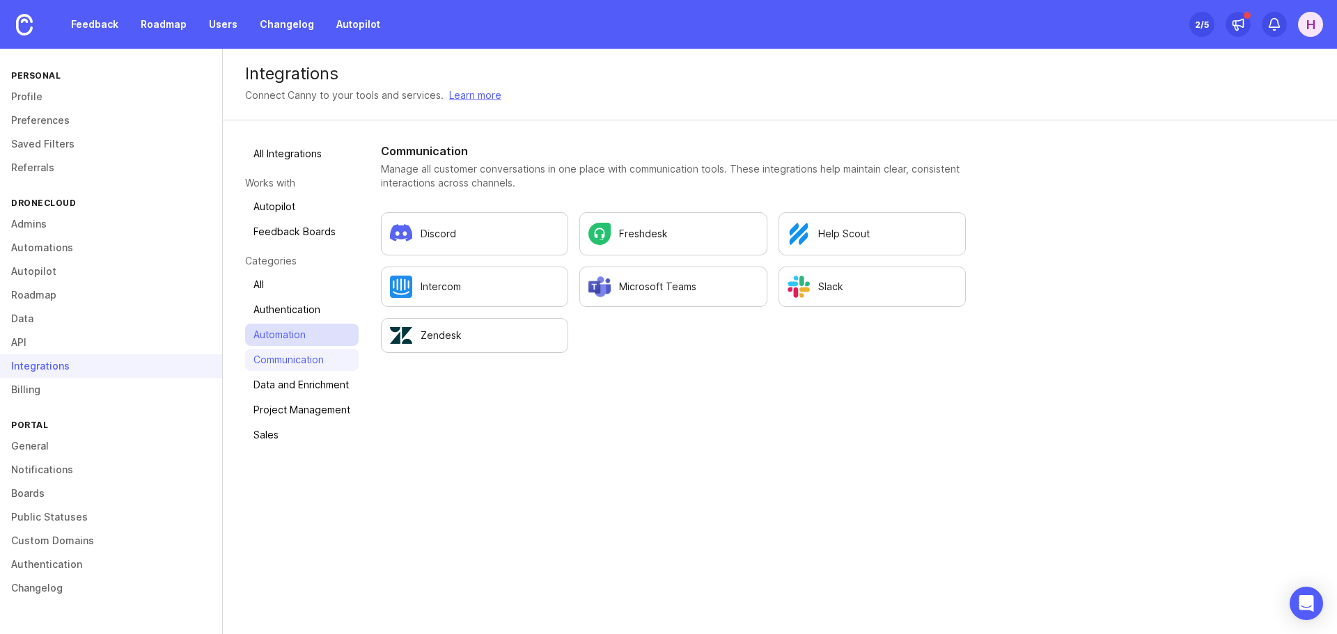
click at [279, 339] on link "Automation" at bounding box center [301, 335] width 113 height 22
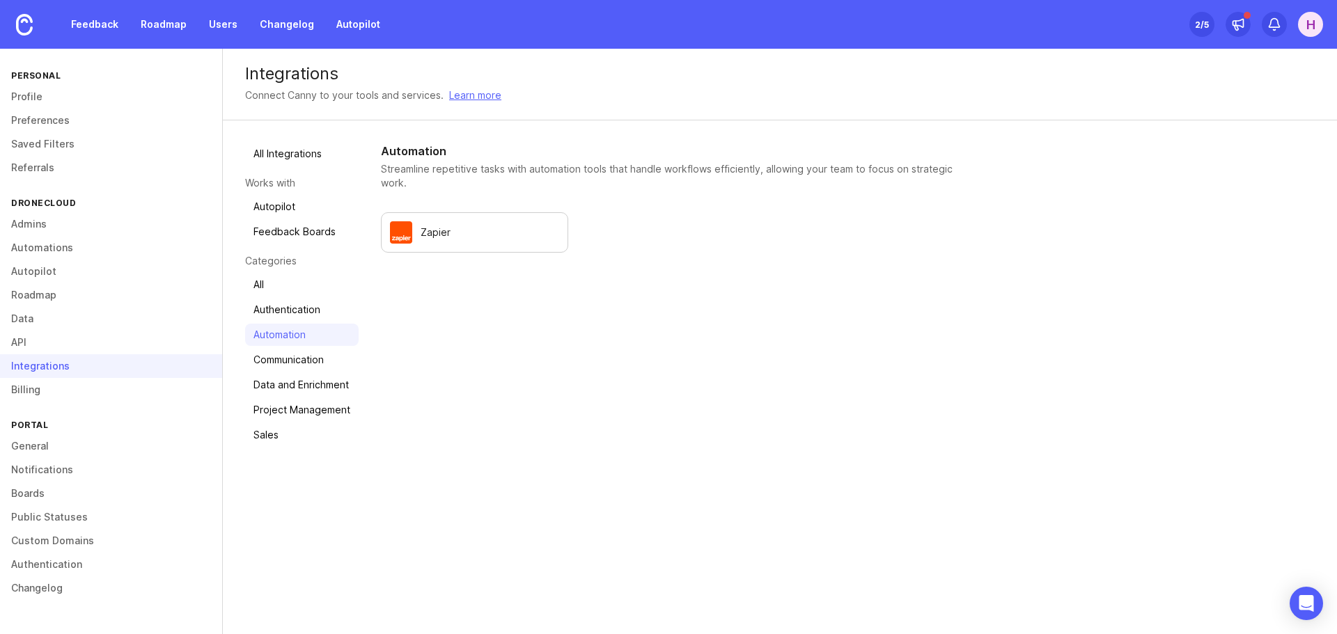
click at [279, 322] on ul "All Integrations Works with Autopilot Feedback Boards Categories All Authentica…" at bounding box center [301, 295] width 113 height 304
click at [281, 310] on link "Authentication" at bounding box center [301, 310] width 113 height 22
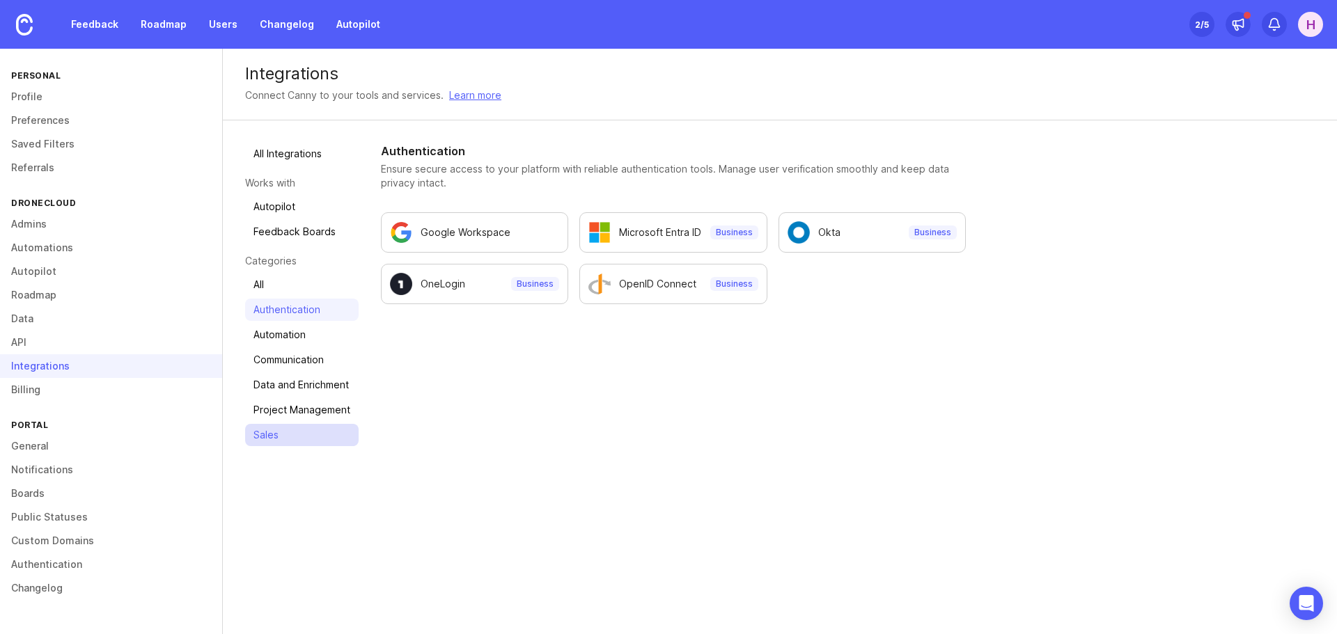
click at [264, 433] on link "Sales" at bounding box center [301, 435] width 113 height 22
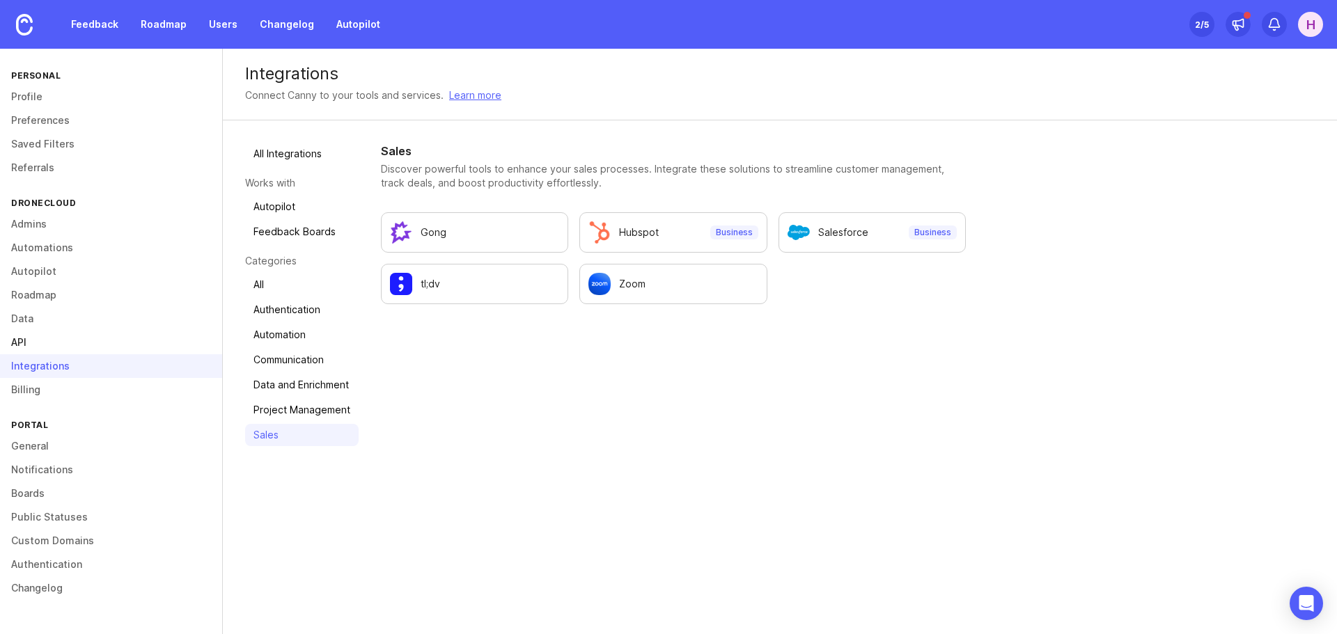
click at [26, 342] on link "API" at bounding box center [111, 343] width 222 height 24
